Goal: Check status

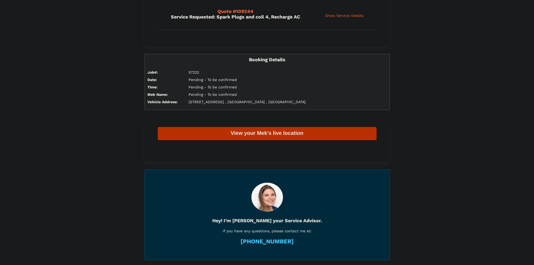
scroll to position [76, 0]
click at [317, 133] on div "View your Mek’s live location" at bounding box center [267, 133] width 219 height 7
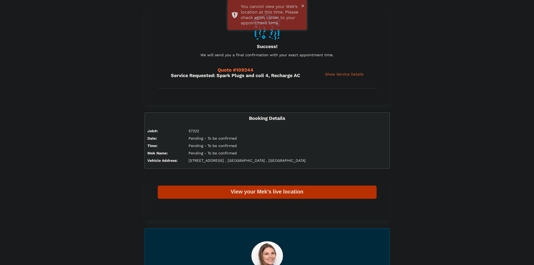
scroll to position [0, 0]
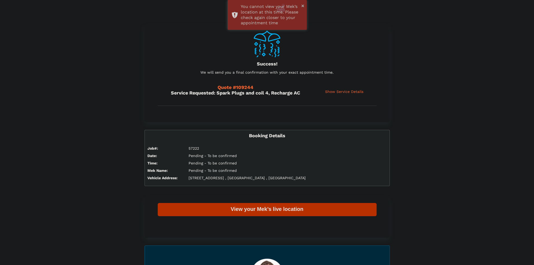
click at [339, 92] on span "Show Service Details" at bounding box center [344, 91] width 38 height 4
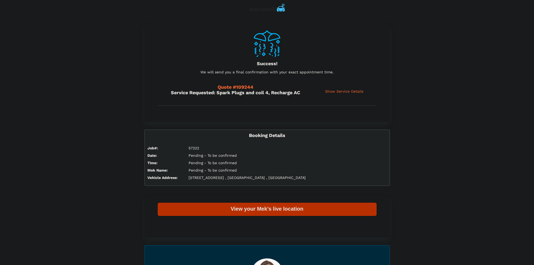
scroll to position [1, 0]
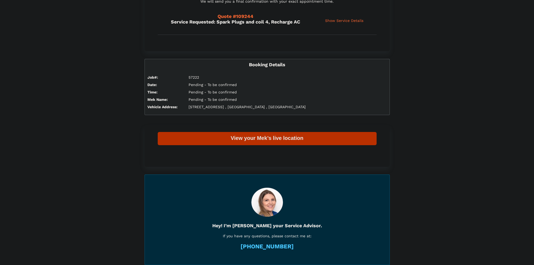
scroll to position [81, 0]
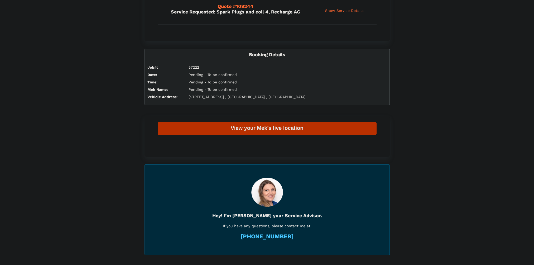
click at [267, 190] on img at bounding box center [267, 192] width 32 height 32
click at [288, 128] on div "View your Mek’s live location" at bounding box center [267, 128] width 219 height 7
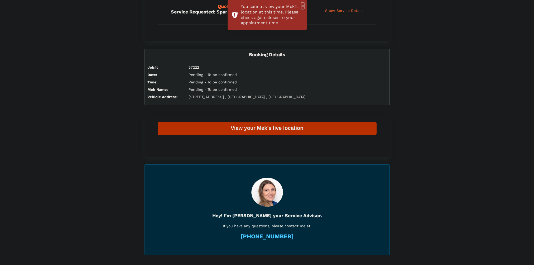
click at [303, 5] on button "×" at bounding box center [302, 5] width 3 height 7
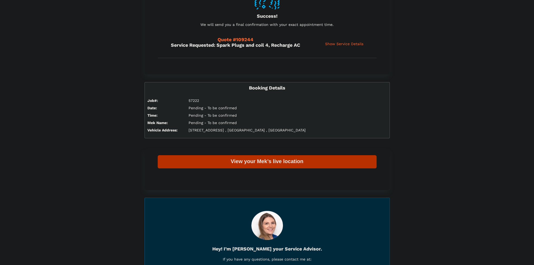
scroll to position [0, 0]
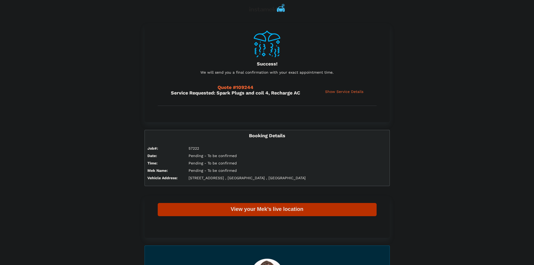
drag, startPoint x: 309, startPoint y: 93, endPoint x: 162, endPoint y: 94, distance: 147.0
click at [162, 94] on div "Quote #109244 Service Requested: Spark Plugs and coil 4, Recharge AC Show Servi…" at bounding box center [267, 92] width 219 height 28
click at [354, 92] on span "Show Service Details" at bounding box center [344, 91] width 38 height 4
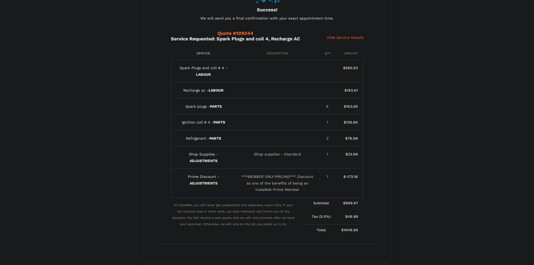
scroll to position [54, 0]
click at [444, 63] on div "Success! We will send you a final confirmation with your exact appointment time…" at bounding box center [267, 222] width 534 height 505
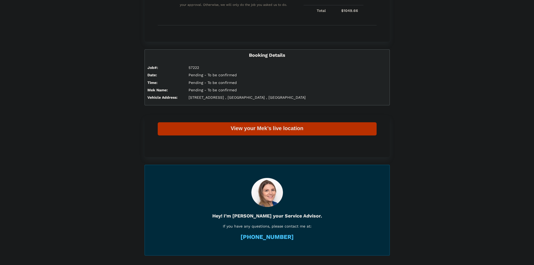
scroll to position [0, 0]
